Goal: Information Seeking & Learning: Learn about a topic

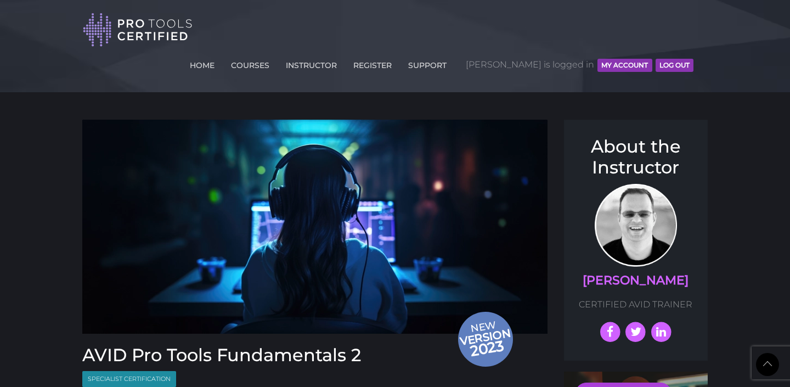
scroll to position [1171, 0]
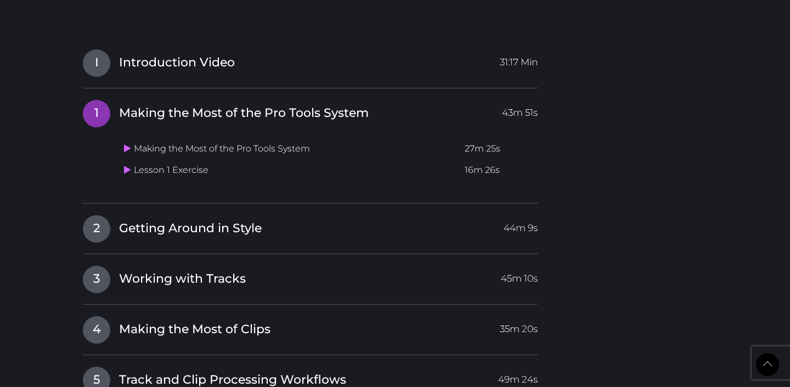
click at [179, 160] on td "Lesson 1 Exercise" at bounding box center [290, 170] width 341 height 21
click at [127, 165] on icon at bounding box center [127, 169] width 7 height 9
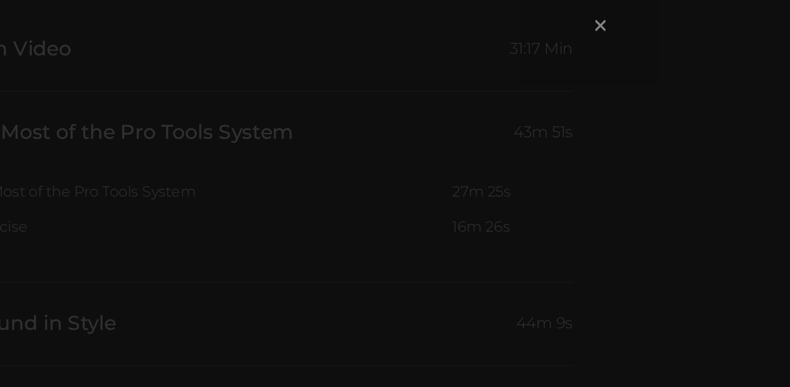
click at [554, 52] on span "×" at bounding box center [554, 48] width 11 height 24
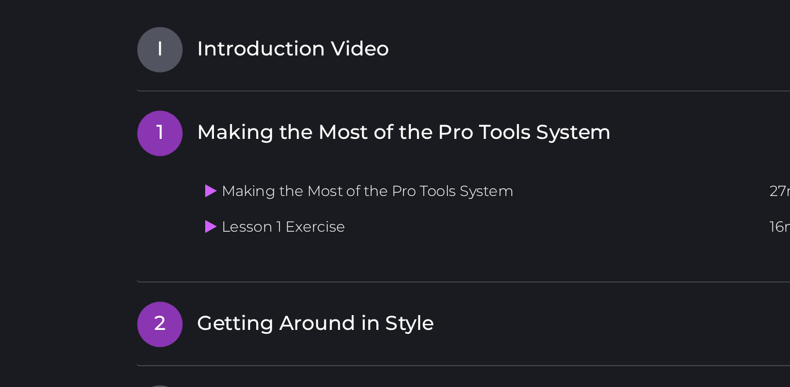
click at [83, 215] on h4 "2 Getting Around in Style 44m 9s" at bounding box center [310, 229] width 456 height 28
click at [86, 215] on h4 "2 Getting Around in Style 44m 9s" at bounding box center [310, 229] width 456 height 28
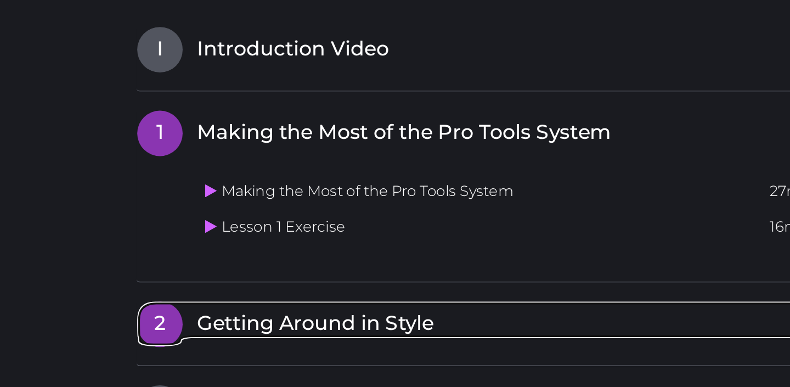
click at [106, 215] on span "2" at bounding box center [96, 228] width 27 height 27
